Goal: Task Accomplishment & Management: Manage account settings

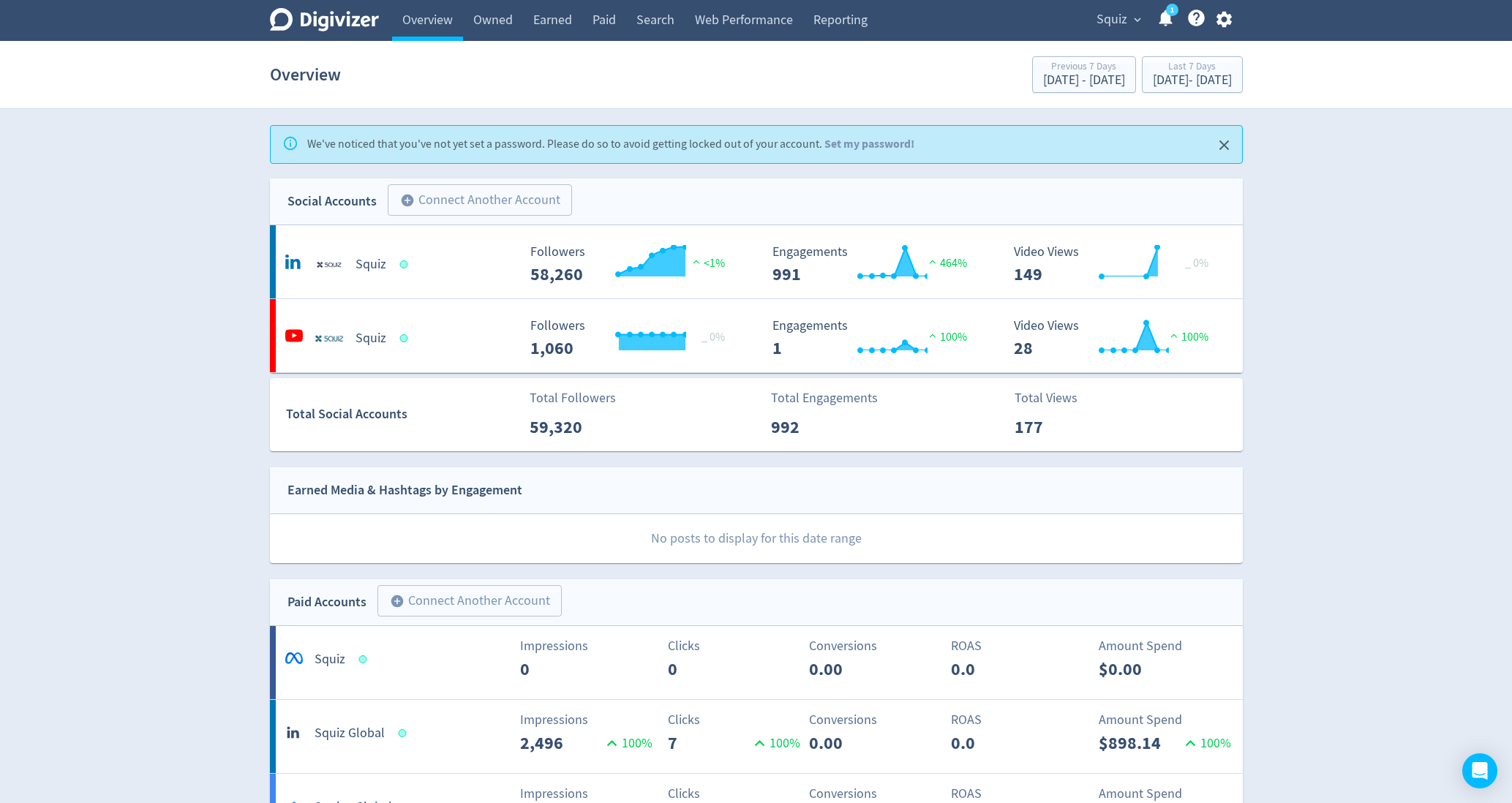
click at [1120, 12] on span "Squiz" at bounding box center [1111, 20] width 31 height 23
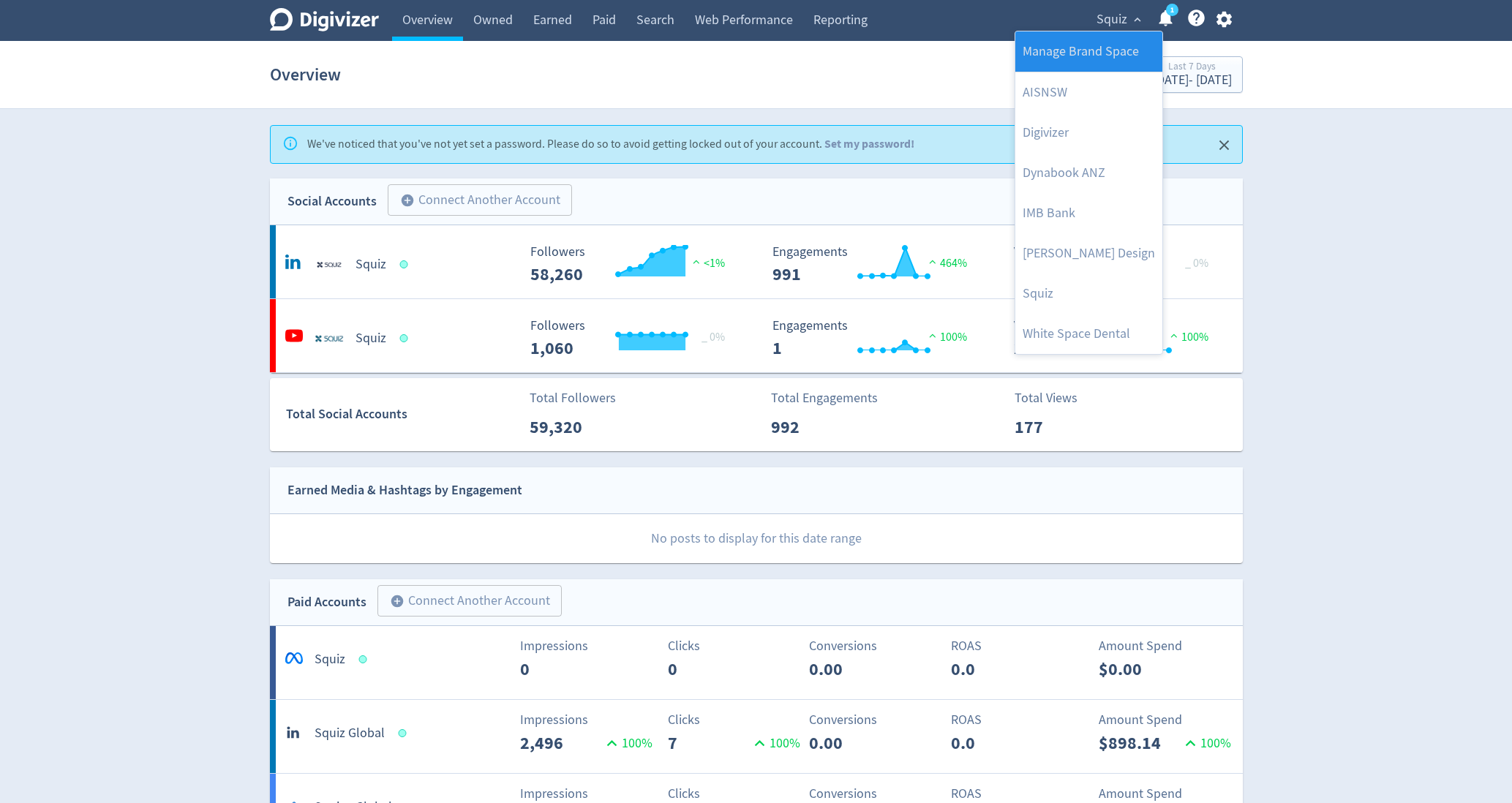
click at [1116, 48] on link "Manage Brand Space" at bounding box center [1089, 52] width 147 height 40
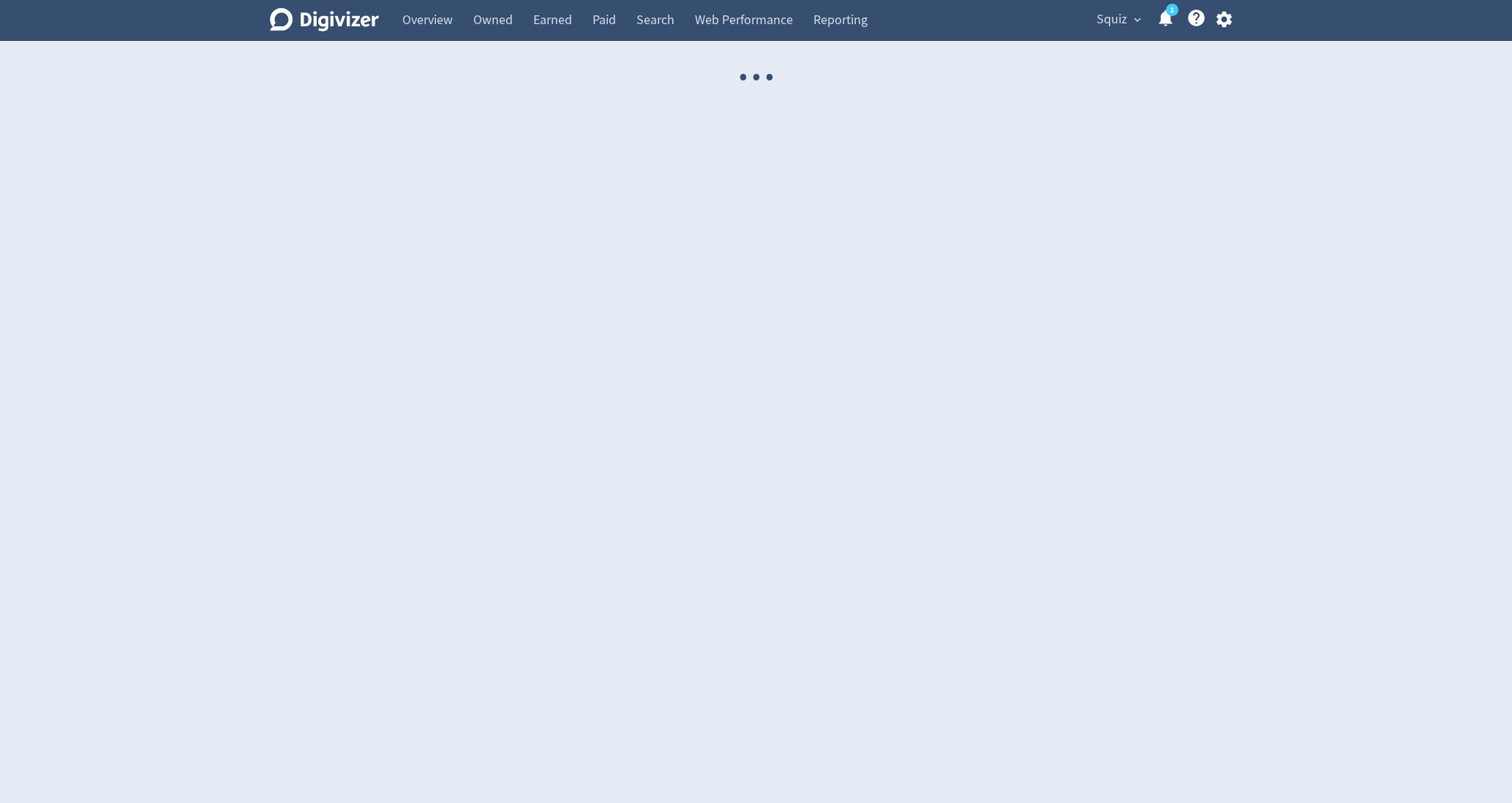
select select "USER"
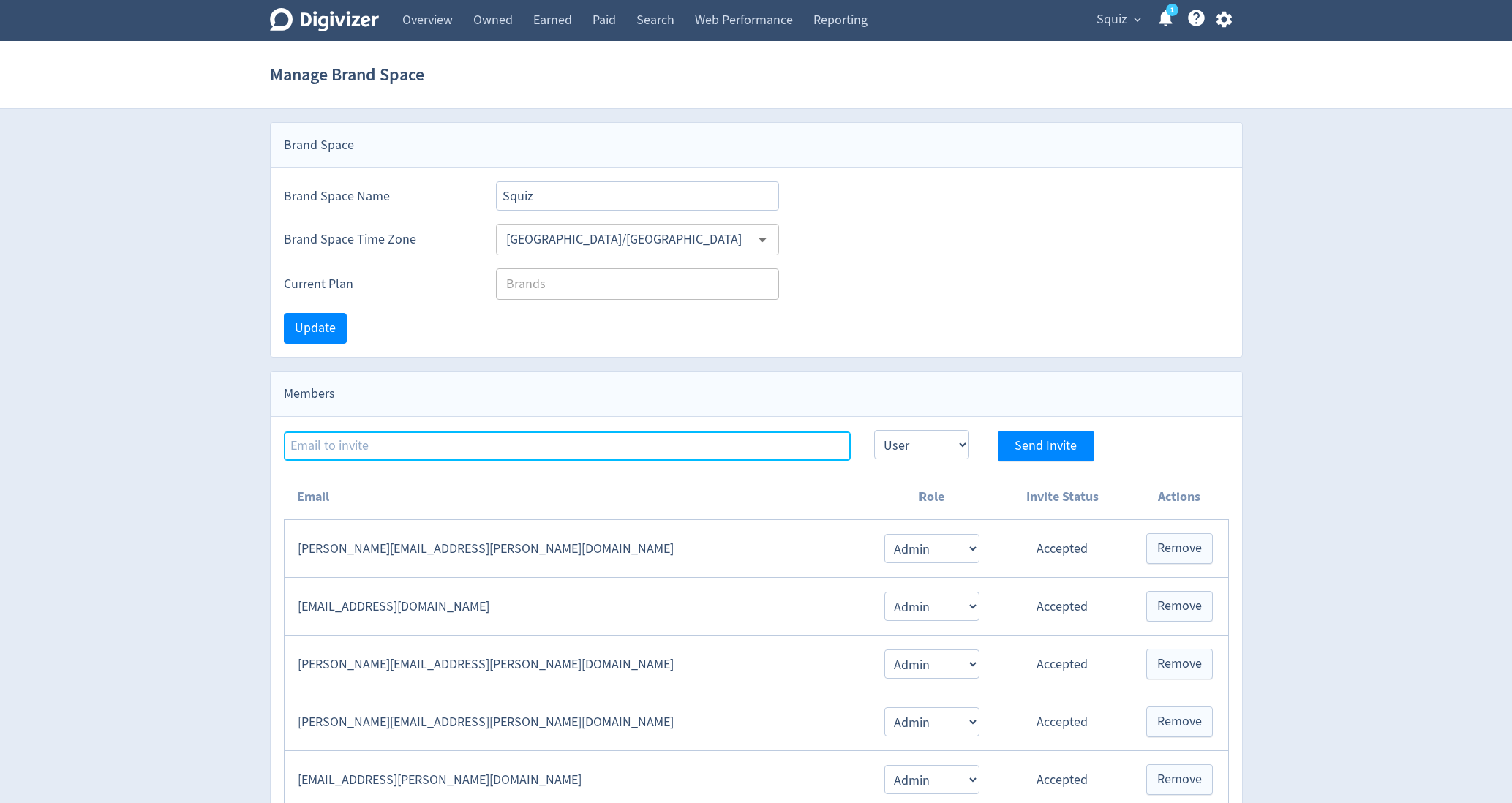
click at [484, 441] on input at bounding box center [567, 446] width 567 height 29
type input "[PERSON_NAME][EMAIL_ADDRESS][PERSON_NAME][DOMAIN_NAME]"
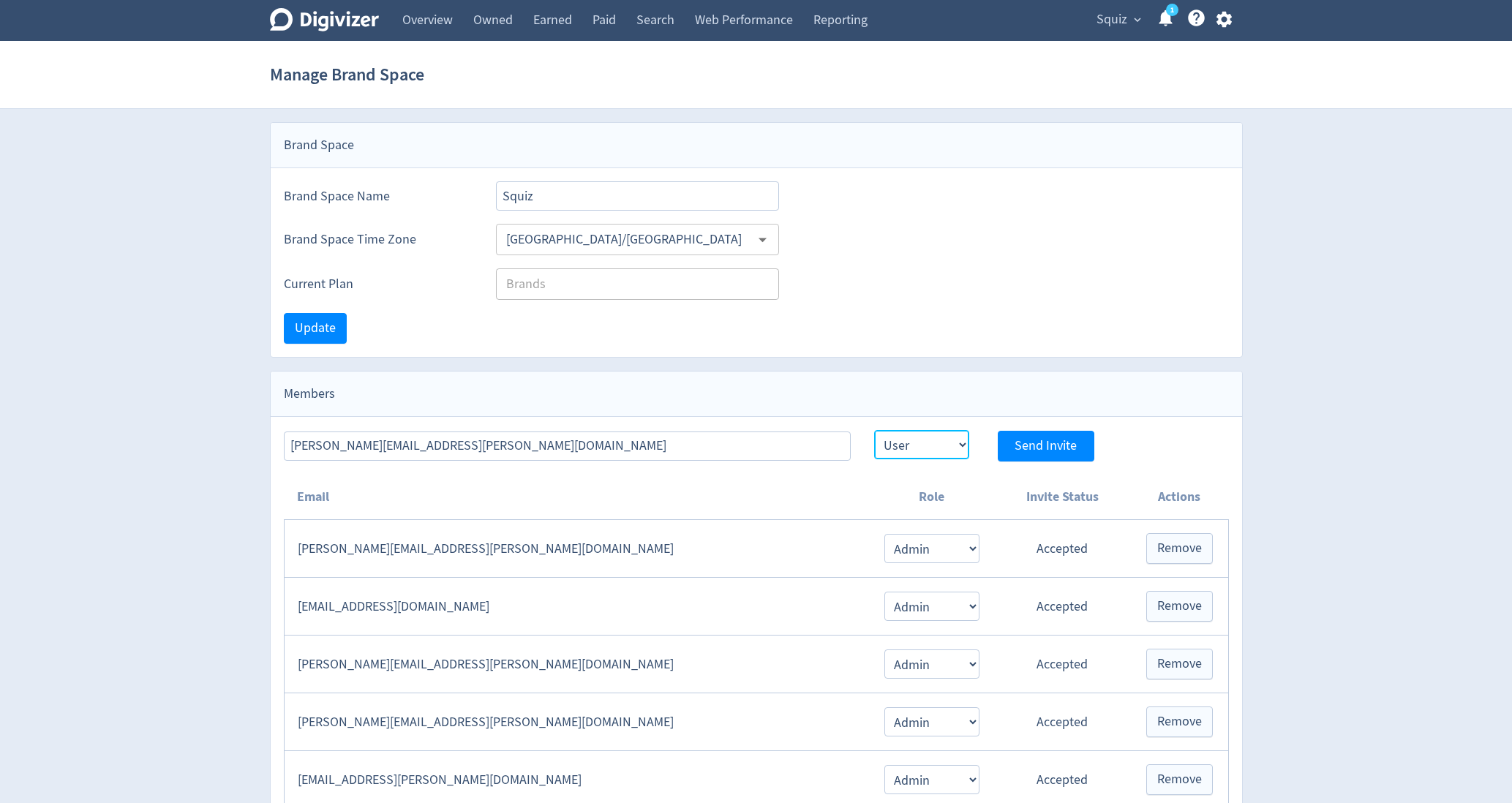
click at [925, 444] on select "Admin User" at bounding box center [921, 445] width 95 height 29
select select "ADMIN"
click at [874, 431] on select "Admin User" at bounding box center [921, 445] width 95 height 29
click at [1036, 450] on span "Send Invite" at bounding box center [1046, 447] width 62 height 13
select select "USER"
